Goal: Communication & Community: Answer question/provide support

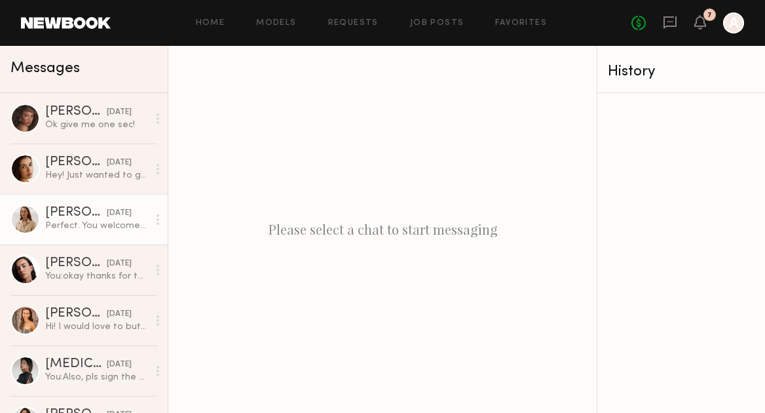
click at [62, 215] on div "[PERSON_NAME]" at bounding box center [76, 212] width 62 height 13
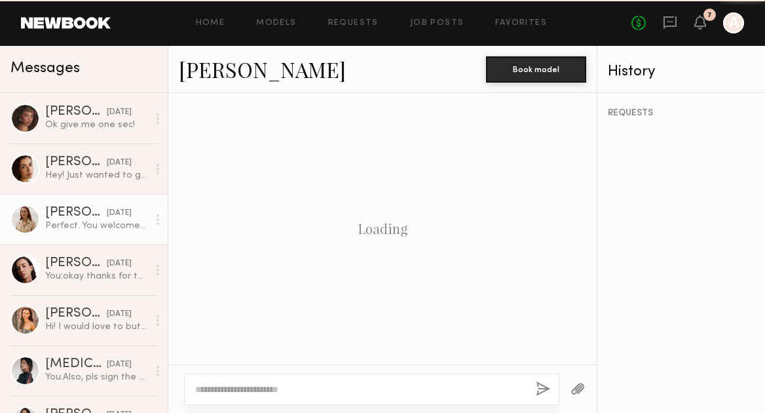
click at [262, 388] on textarea at bounding box center [360, 389] width 330 height 13
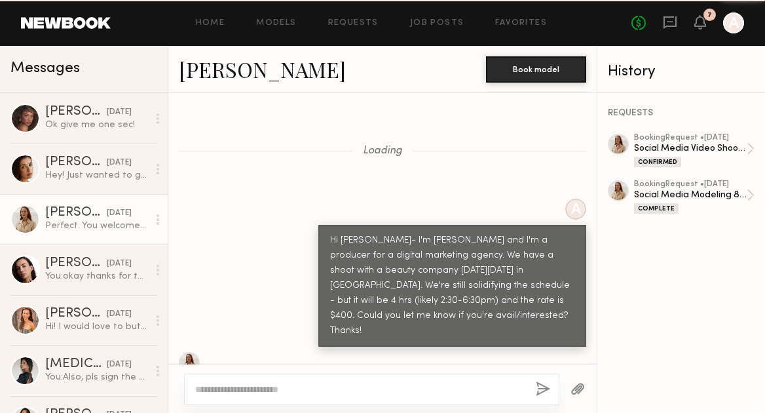
scroll to position [3113, 0]
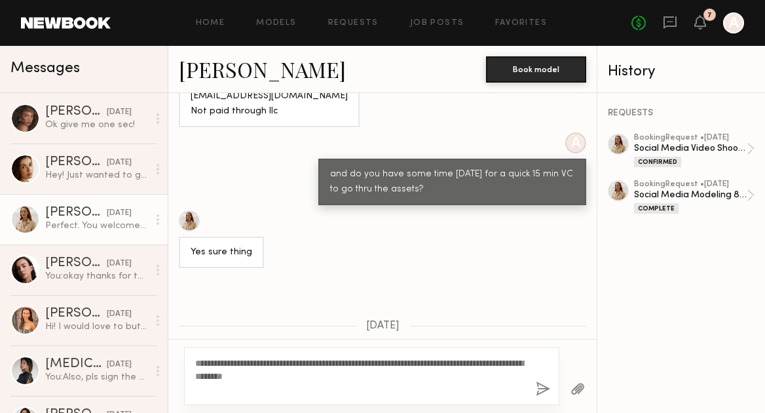
type textarea "**********"
click at [544, 385] on button "button" at bounding box center [543, 389] width 14 height 16
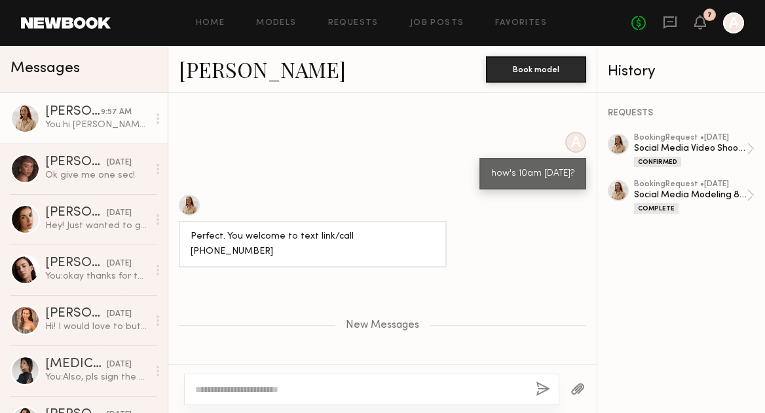
scroll to position [3328, 0]
